Goal: Task Accomplishment & Management: Complete application form

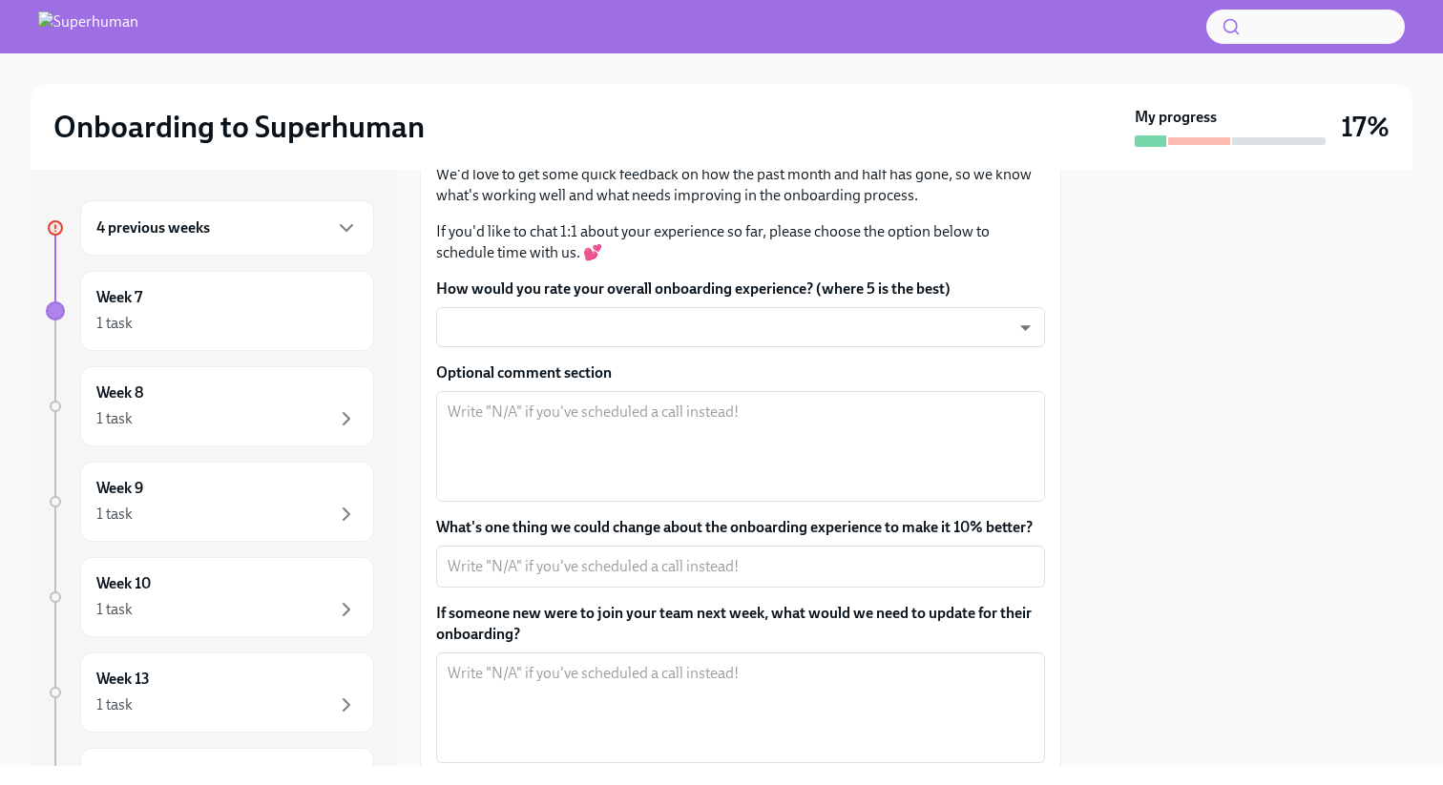
scroll to position [169, 0]
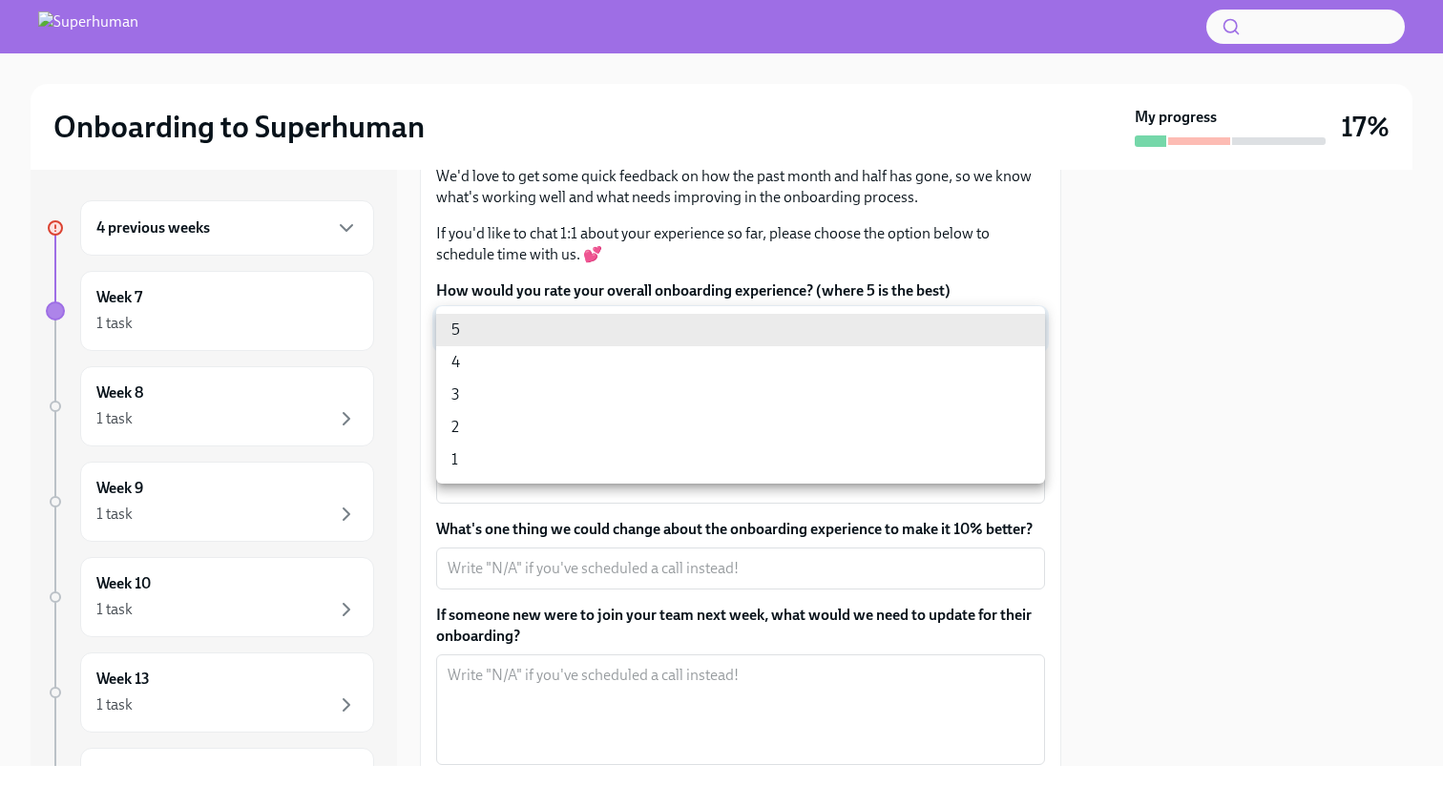
click at [672, 333] on body "Onboarding to Superhuman My progress 17% 4 previous weeks Week 7 1 task Week 8 …" at bounding box center [721, 392] width 1443 height 785
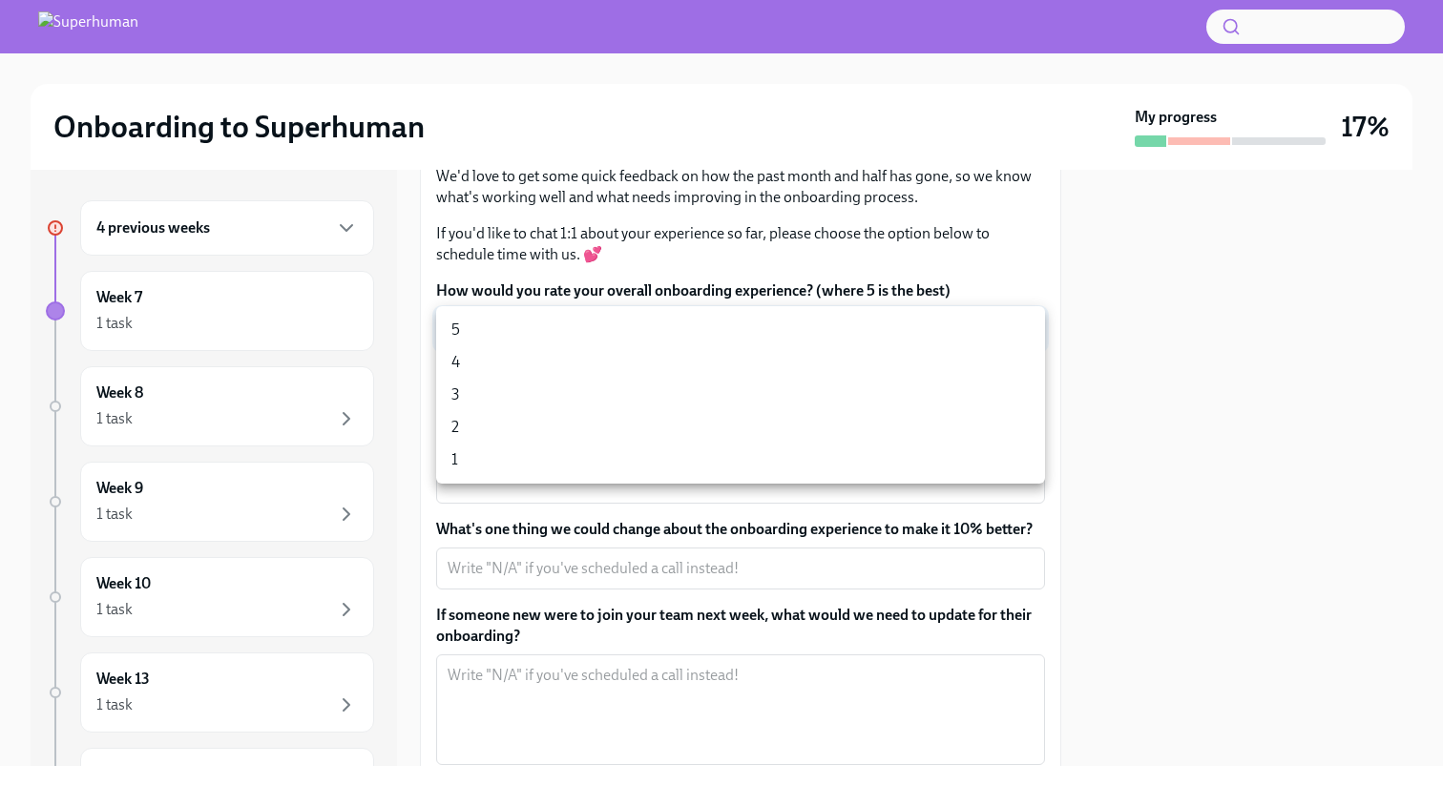
click at [634, 329] on li "5" at bounding box center [740, 330] width 609 height 32
type input "sT3VcEinO"
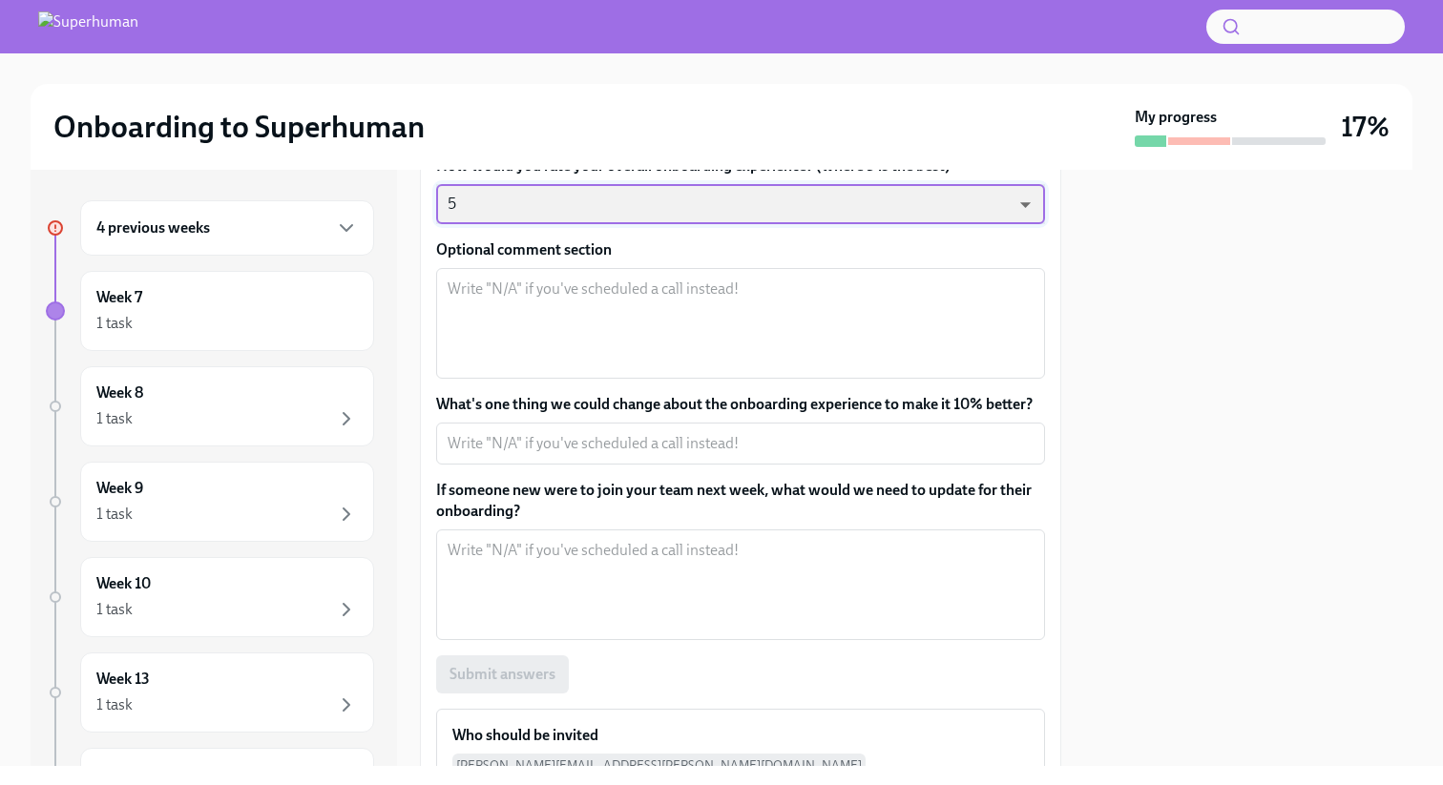
scroll to position [306, 0]
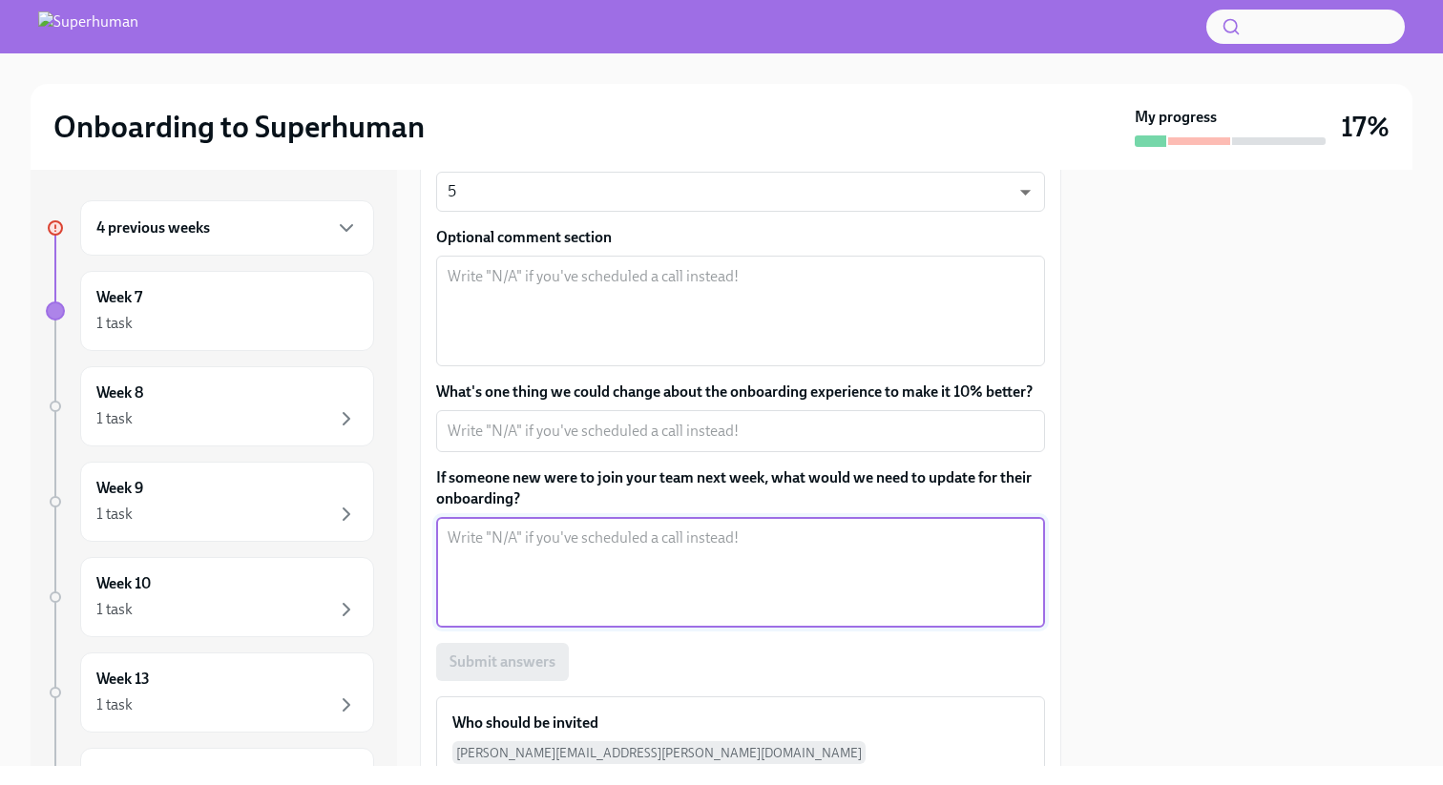
click at [564, 551] on textarea "If someone new were to join your team next week, what would we need to update f…" at bounding box center [741, 573] width 586 height 92
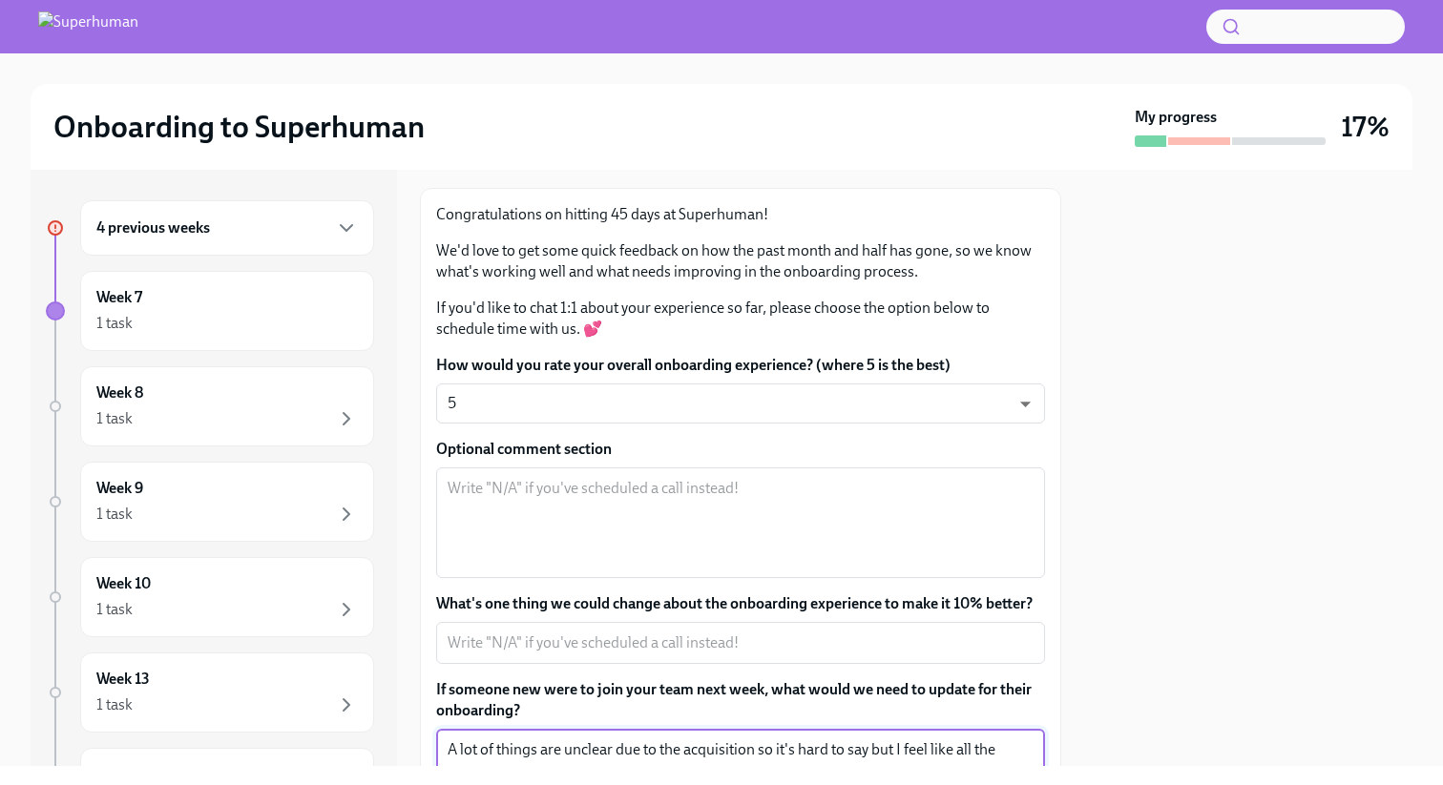
scroll to position [96, 0]
type textarea "A lot of things are unclear due to the acquisition so it's hard to say but I fe…"
click at [770, 523] on textarea "Optional comment section" at bounding box center [741, 521] width 586 height 92
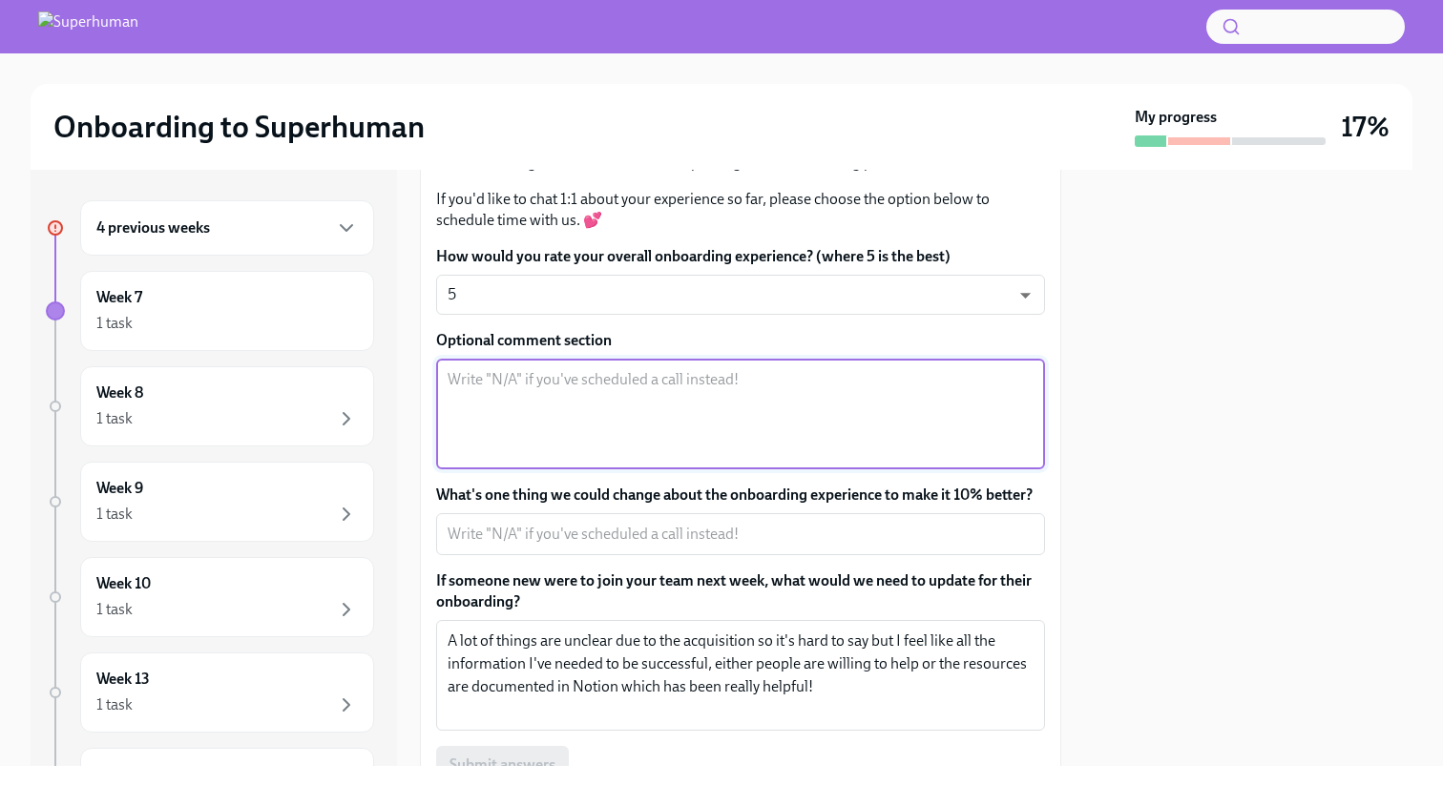
scroll to position [207, 0]
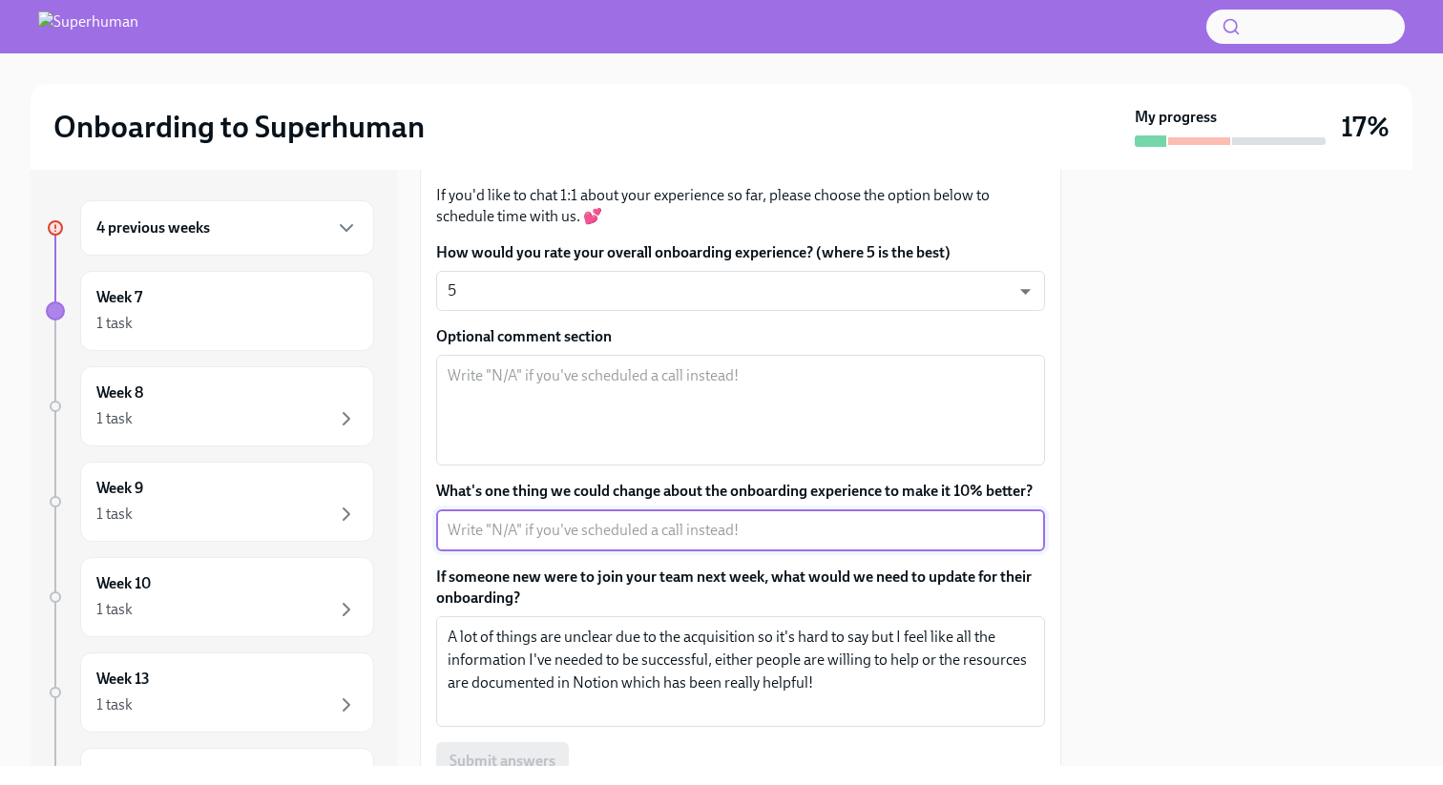
click at [769, 524] on textarea "What's one thing we could change about the onboarding experience to make it 10%…" at bounding box center [741, 530] width 586 height 23
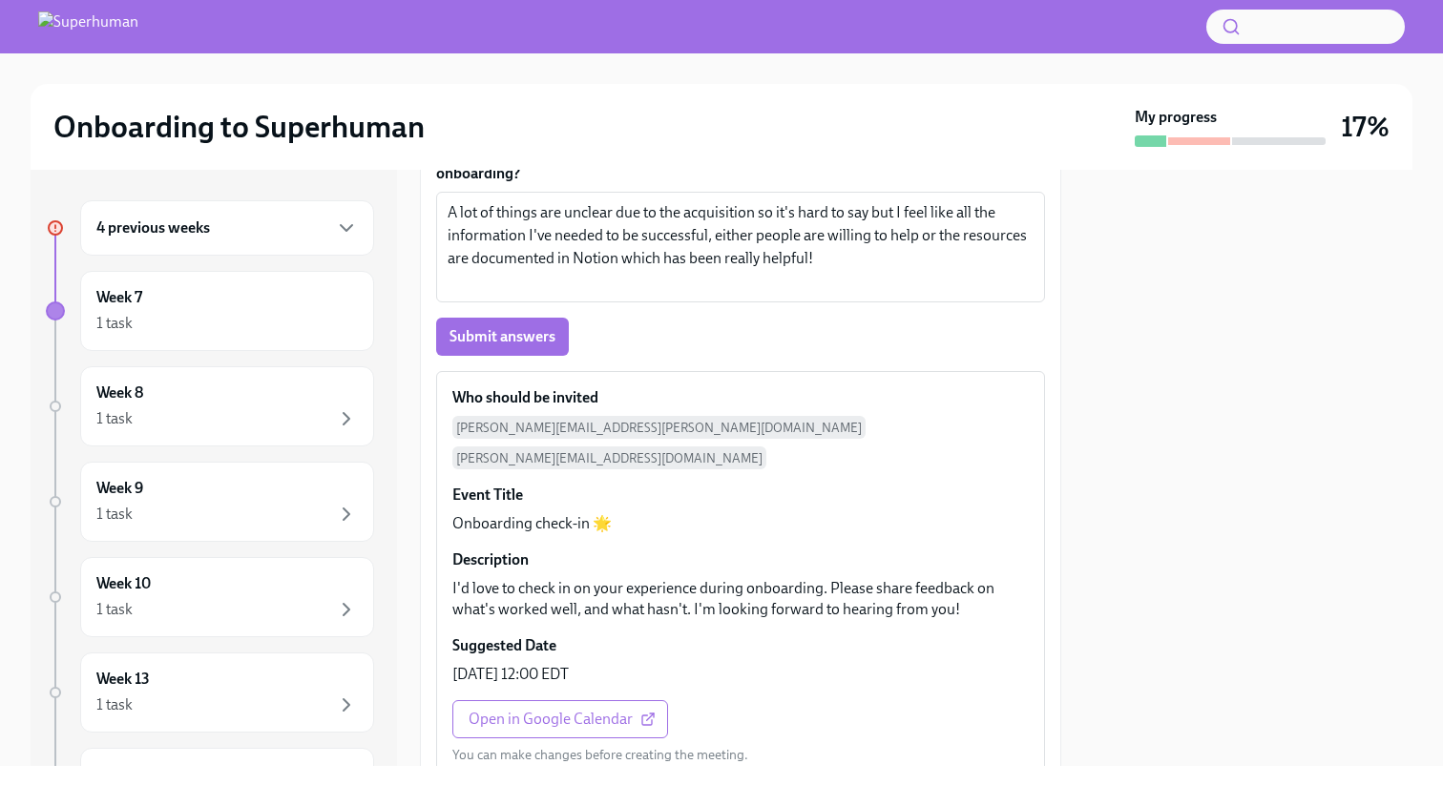
scroll to position [716, 0]
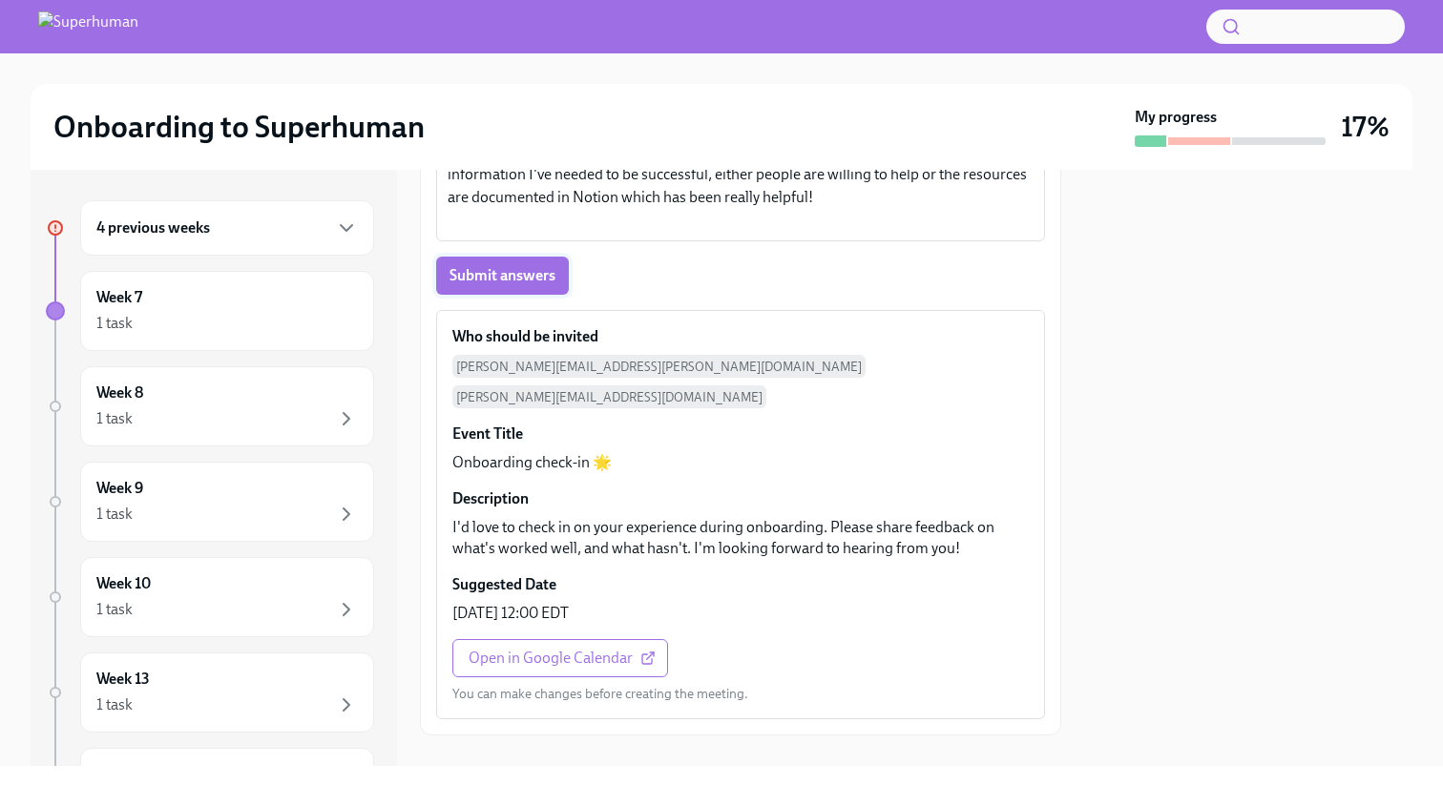
type textarea "This has been a way better onboarding experience compared to my last role so no…"
click at [513, 264] on button "Submit answers" at bounding box center [502, 276] width 133 height 38
click at [224, 428] on div "1 task Complete" at bounding box center [226, 418] width 261 height 23
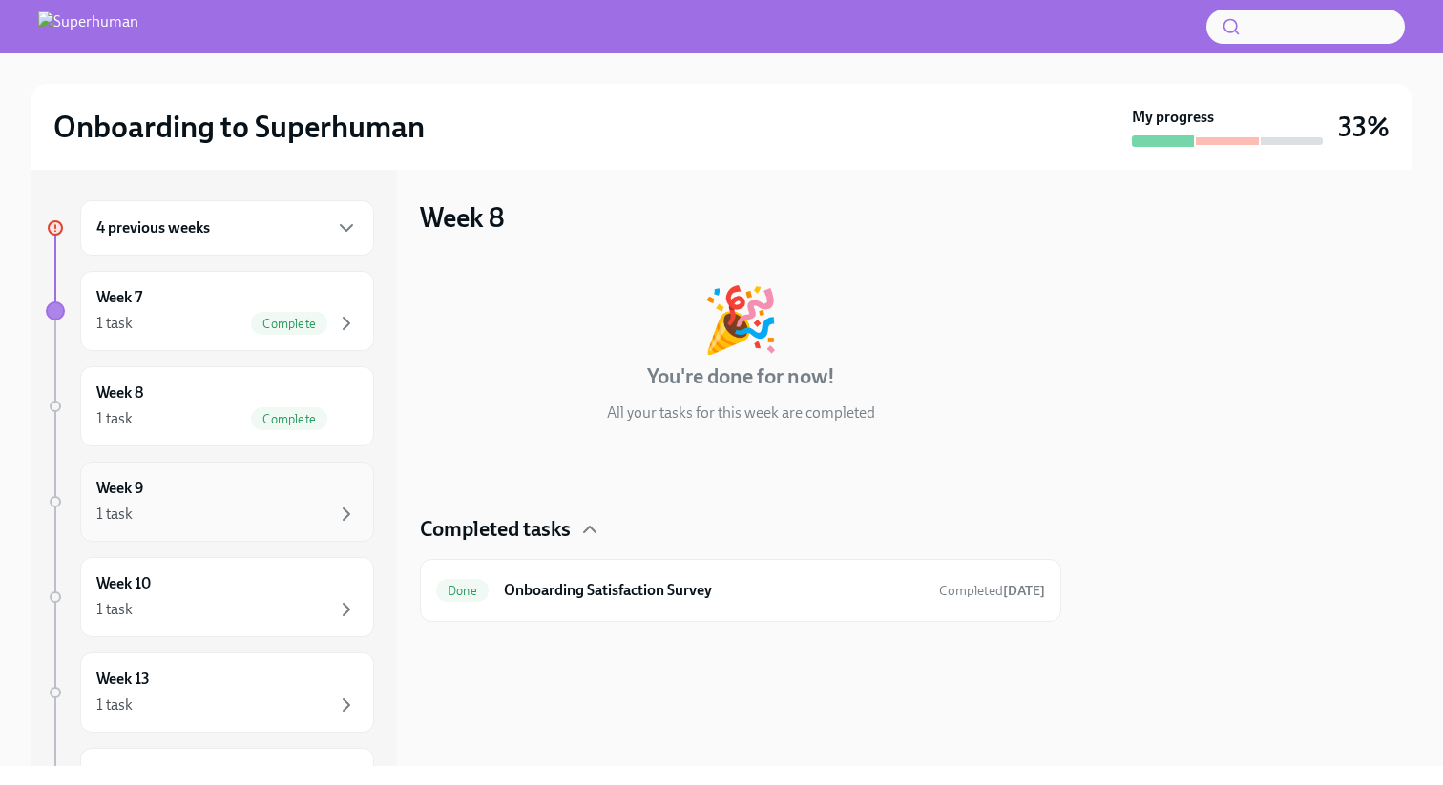
click at [233, 484] on div "Week 9 1 task" at bounding box center [226, 502] width 261 height 48
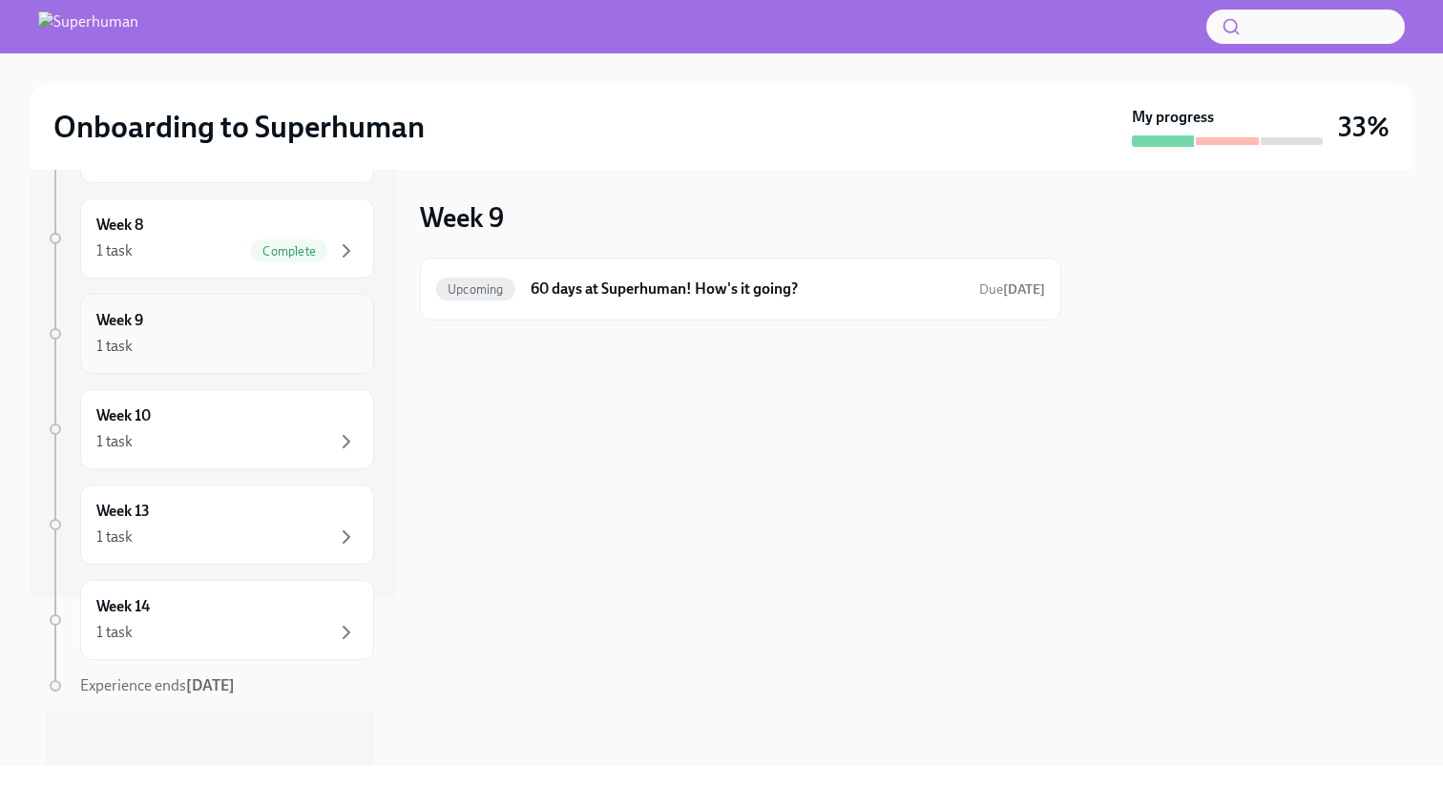
scroll to position [175, 0]
click at [227, 427] on div "1 task" at bounding box center [226, 435] width 261 height 23
click at [231, 515] on div "Week 13 1 task" at bounding box center [226, 518] width 261 height 48
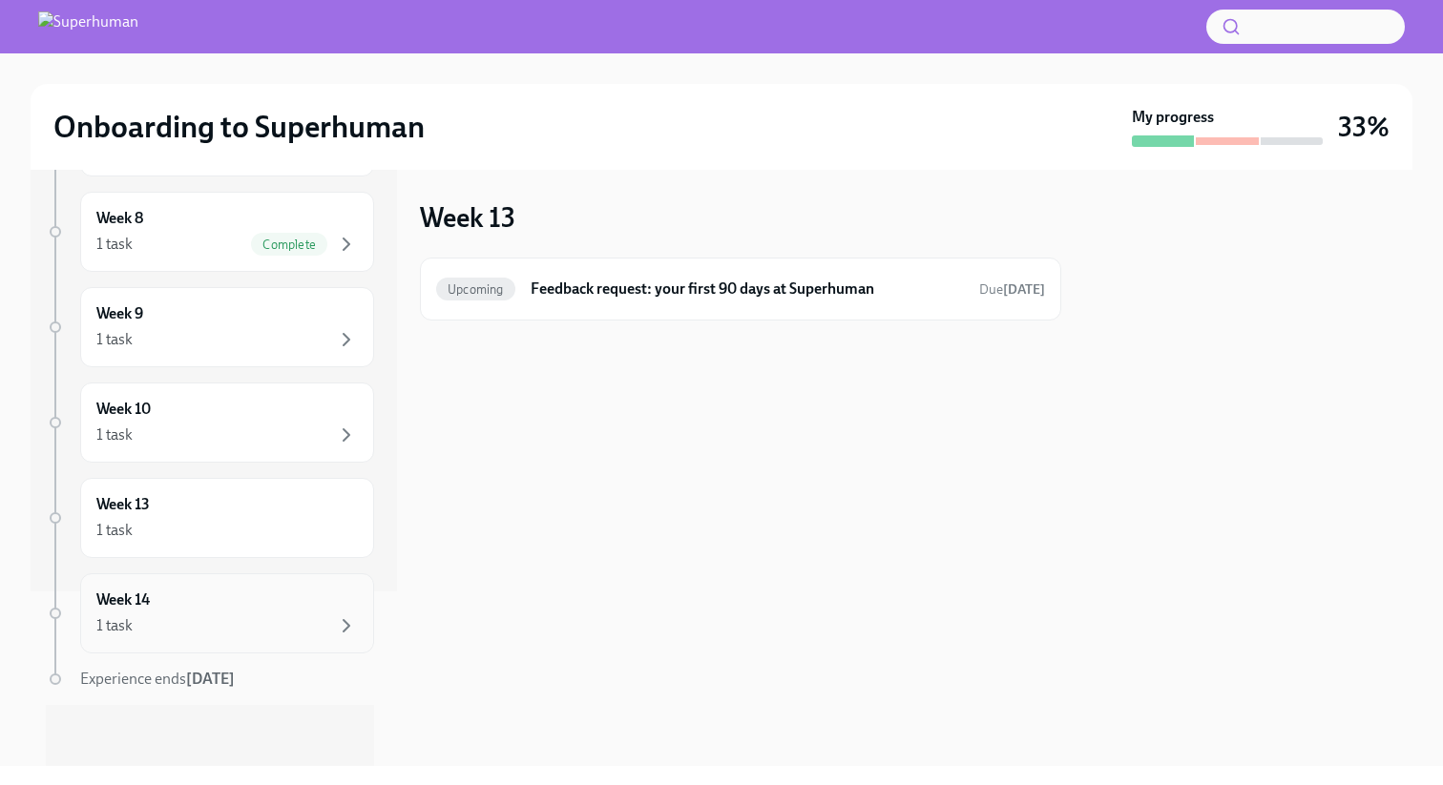
click at [225, 605] on div "Week 14 1 task" at bounding box center [226, 614] width 261 height 48
